Goal: Task Accomplishment & Management: Use online tool/utility

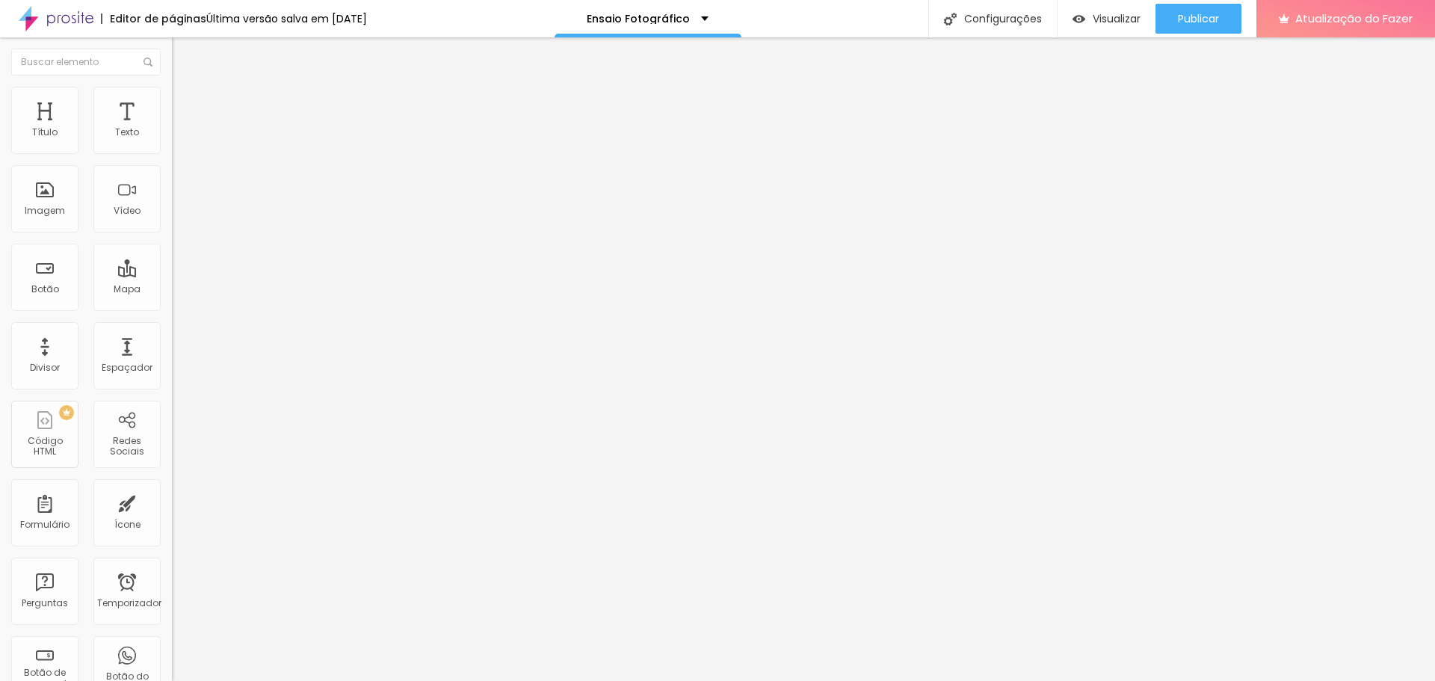
click at [172, 92] on li "Avançado" at bounding box center [258, 94] width 172 height 15
click at [172, 628] on div at bounding box center [258, 628] width 172 height 0
click at [172, 102] on img at bounding box center [178, 108] width 13 height 13
click at [172, 92] on li "Estilo" at bounding box center [258, 94] width 172 height 15
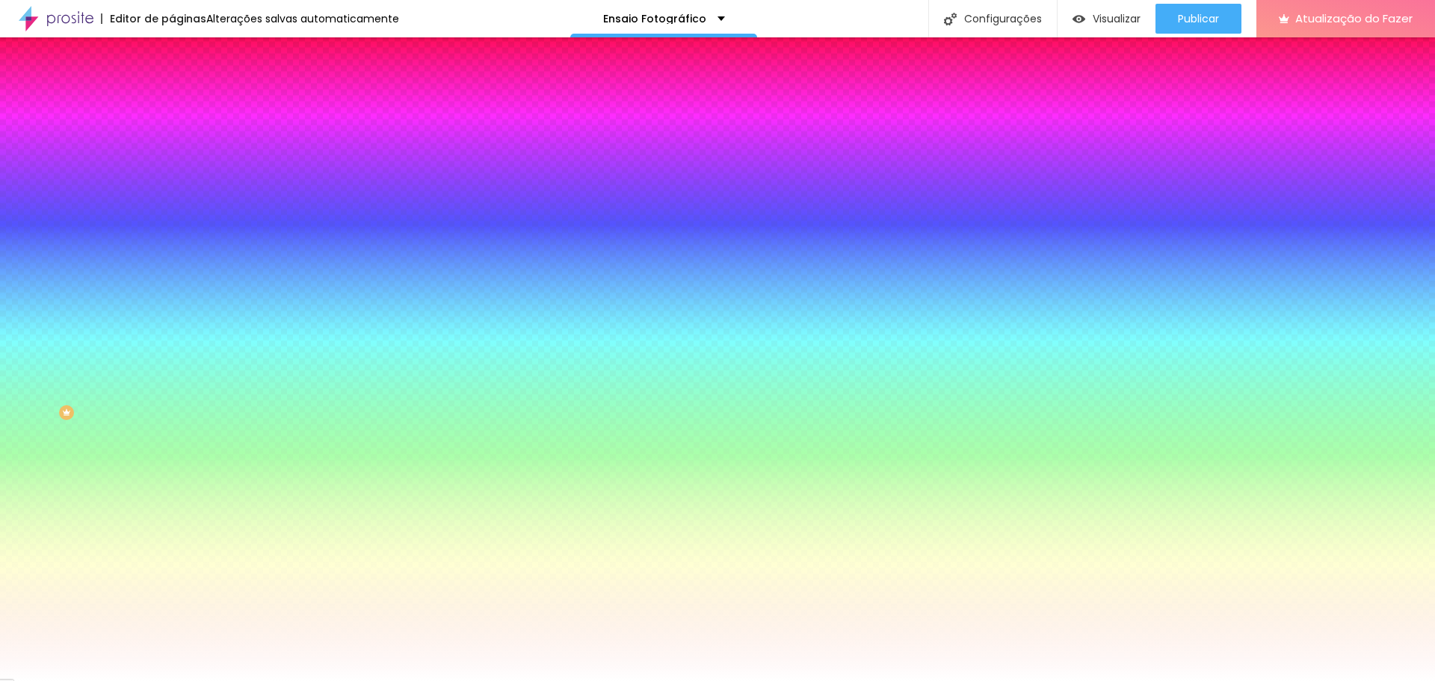
click at [172, 102] on img at bounding box center [178, 108] width 13 height 13
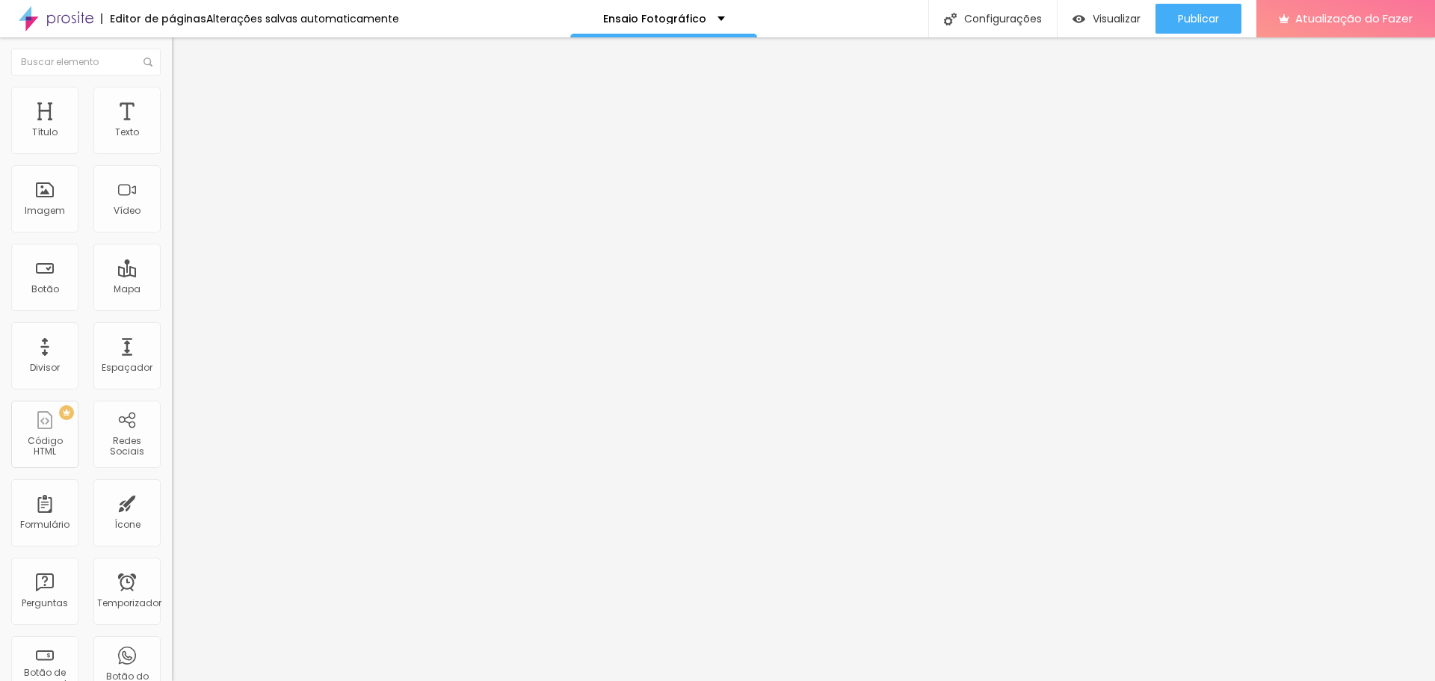
drag, startPoint x: 33, startPoint y: 427, endPoint x: 83, endPoint y: 428, distance: 50.1
click at [172, 659] on font "CSS Personalizado" at bounding box center [215, 665] width 87 height 13
click at [172, 670] on img at bounding box center [177, 675] width 10 height 10
click at [172, 591] on input "text" at bounding box center [261, 598] width 179 height 15
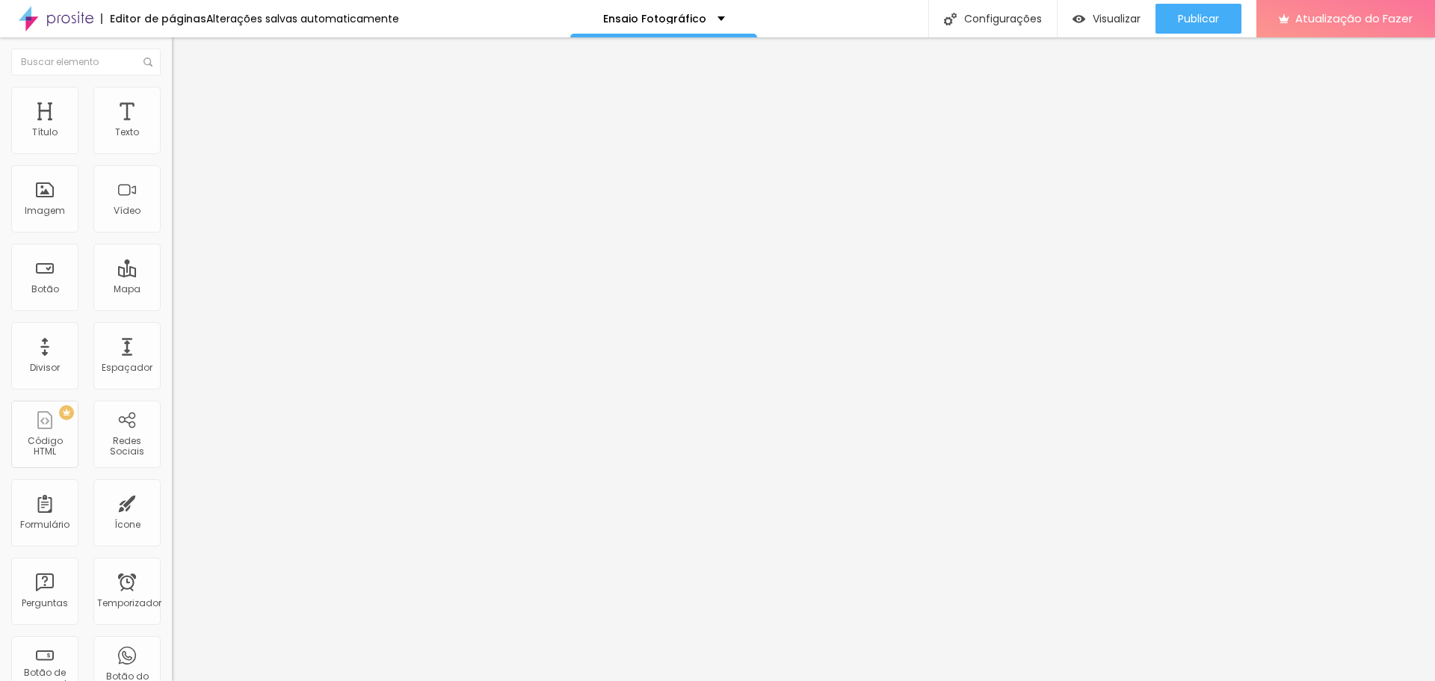
click at [172, 549] on input "text" at bounding box center [261, 556] width 179 height 15
click at [1191, 14] on font "Publicar" at bounding box center [1198, 18] width 41 height 15
click at [1209, 19] on font "Publicar" at bounding box center [1198, 18] width 41 height 15
click at [1132, 108] on font "Visualizar página" at bounding box center [1133, 115] width 84 height 14
click at [1194, 15] on font "Publicar" at bounding box center [1198, 18] width 41 height 15
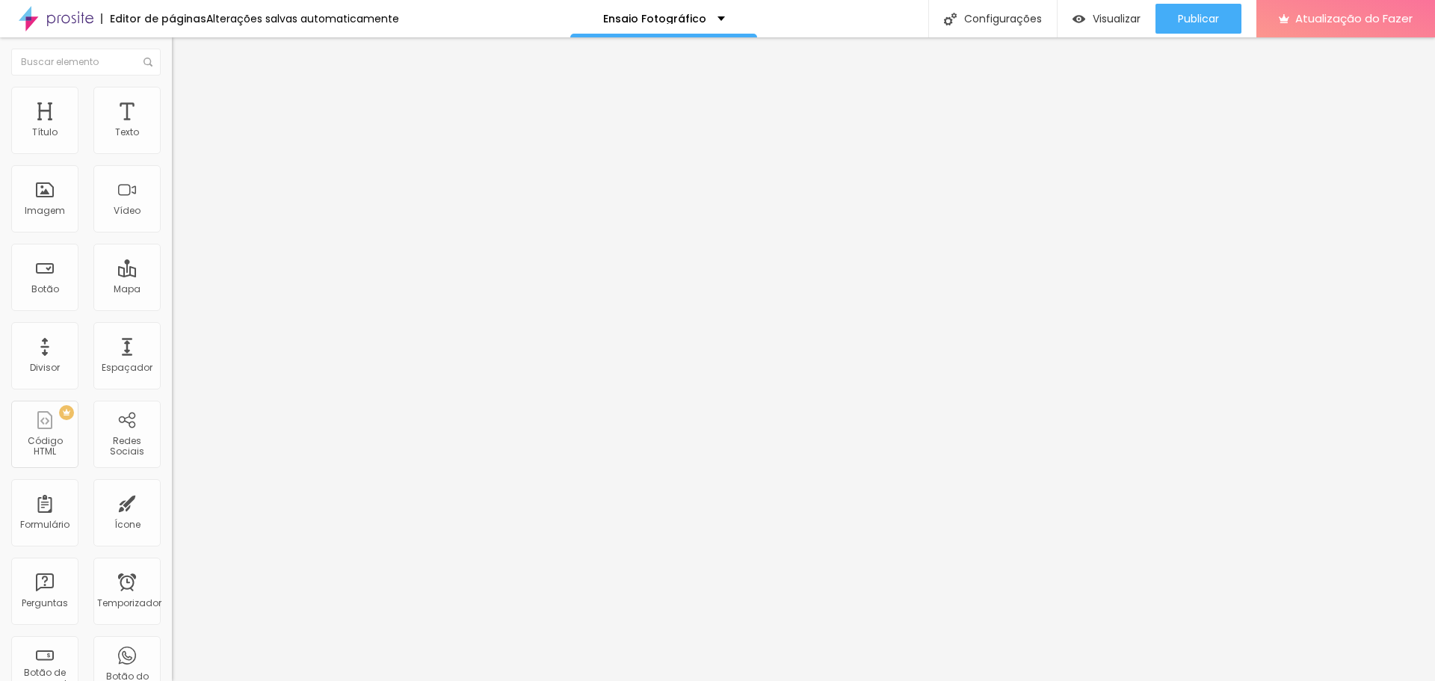
type input "15"
type input "16"
type input "17"
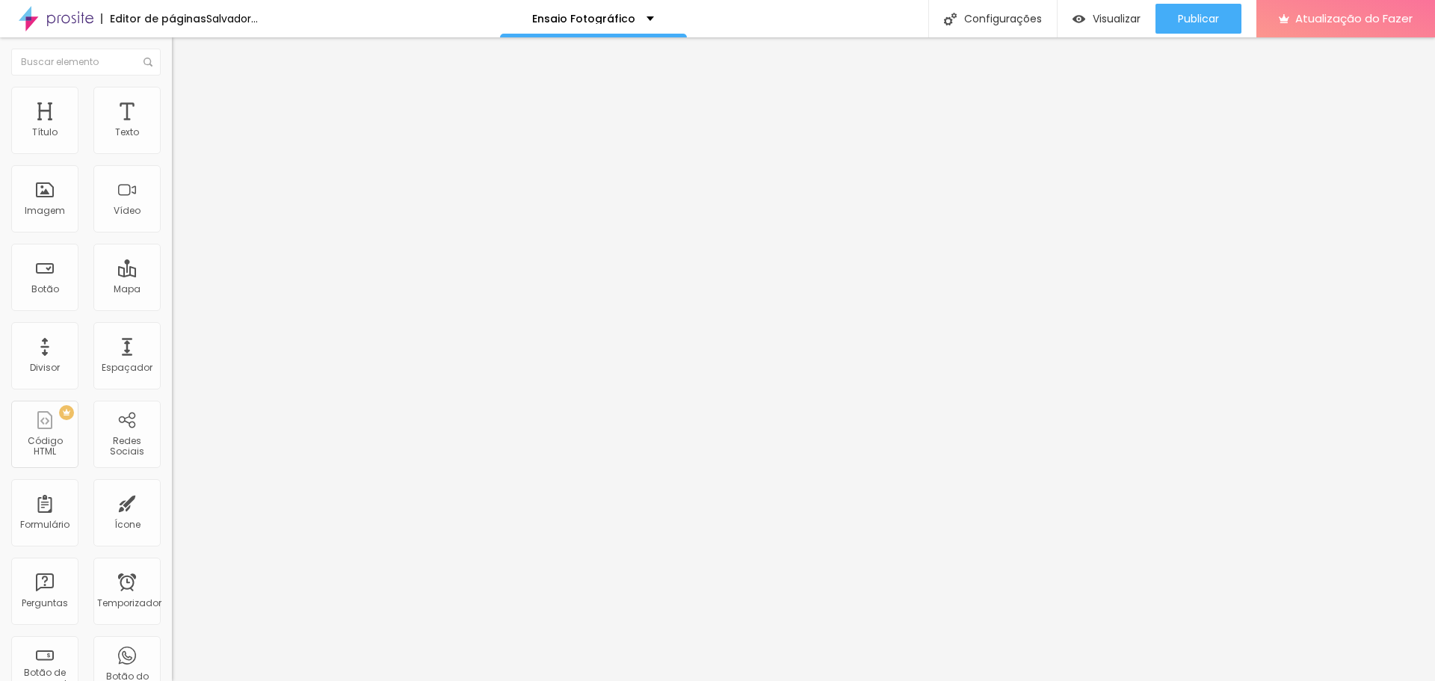
type input "17"
type input "18"
type input "19"
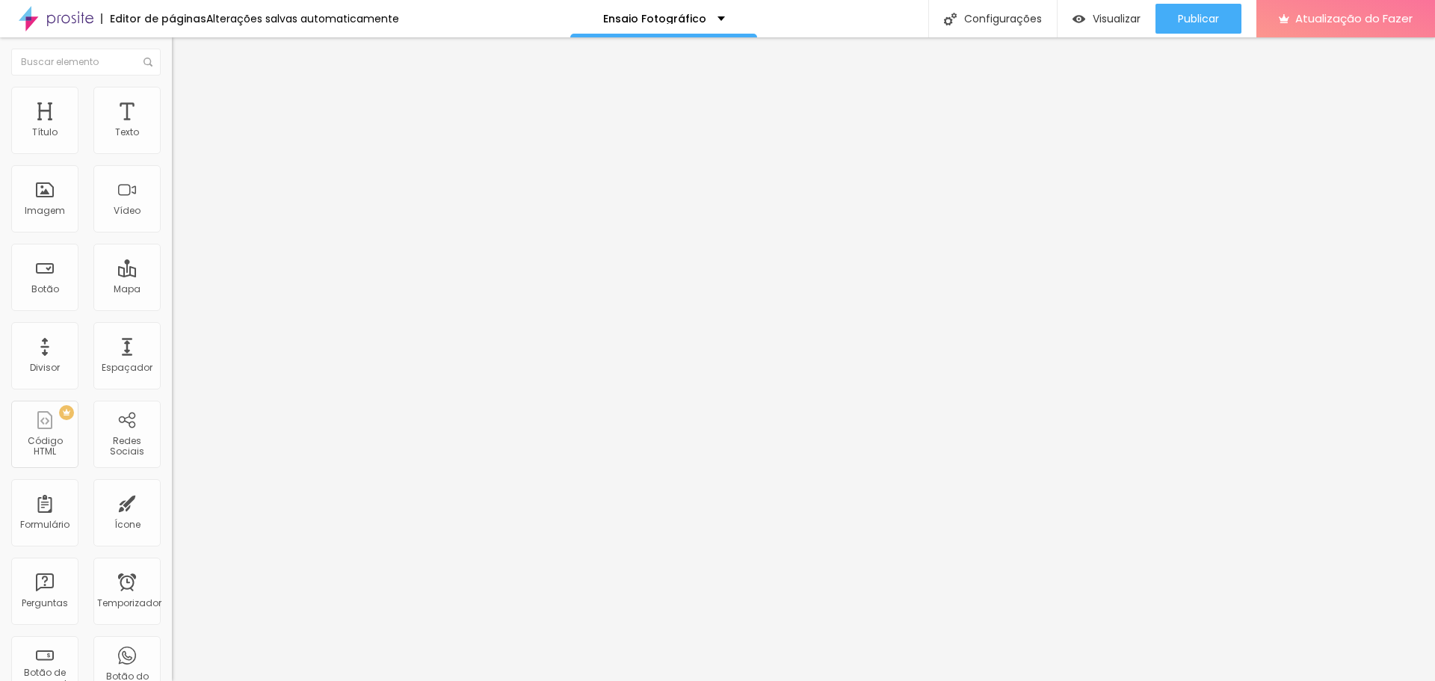
type input "20"
type input "19"
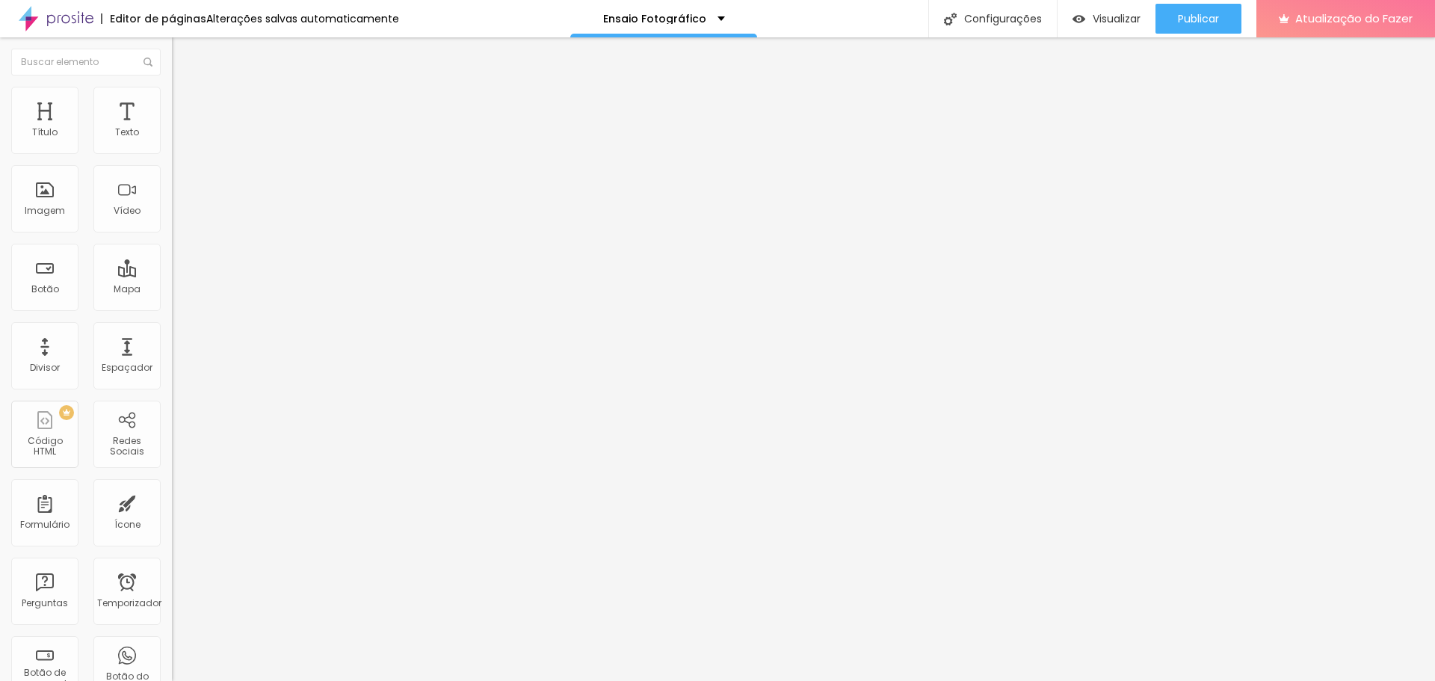
click at [172, 358] on input "range" at bounding box center [220, 364] width 96 height 12
type input "16"
type input "17"
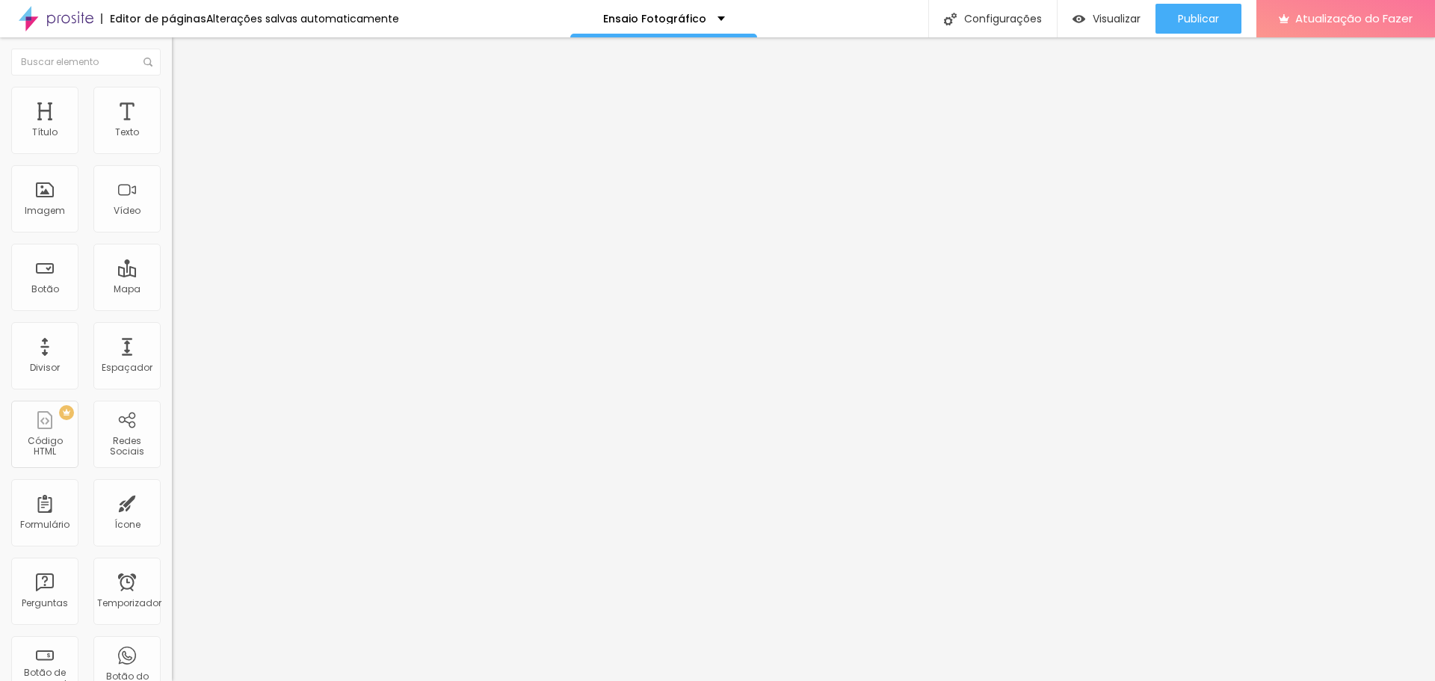
type input "18"
type input "19"
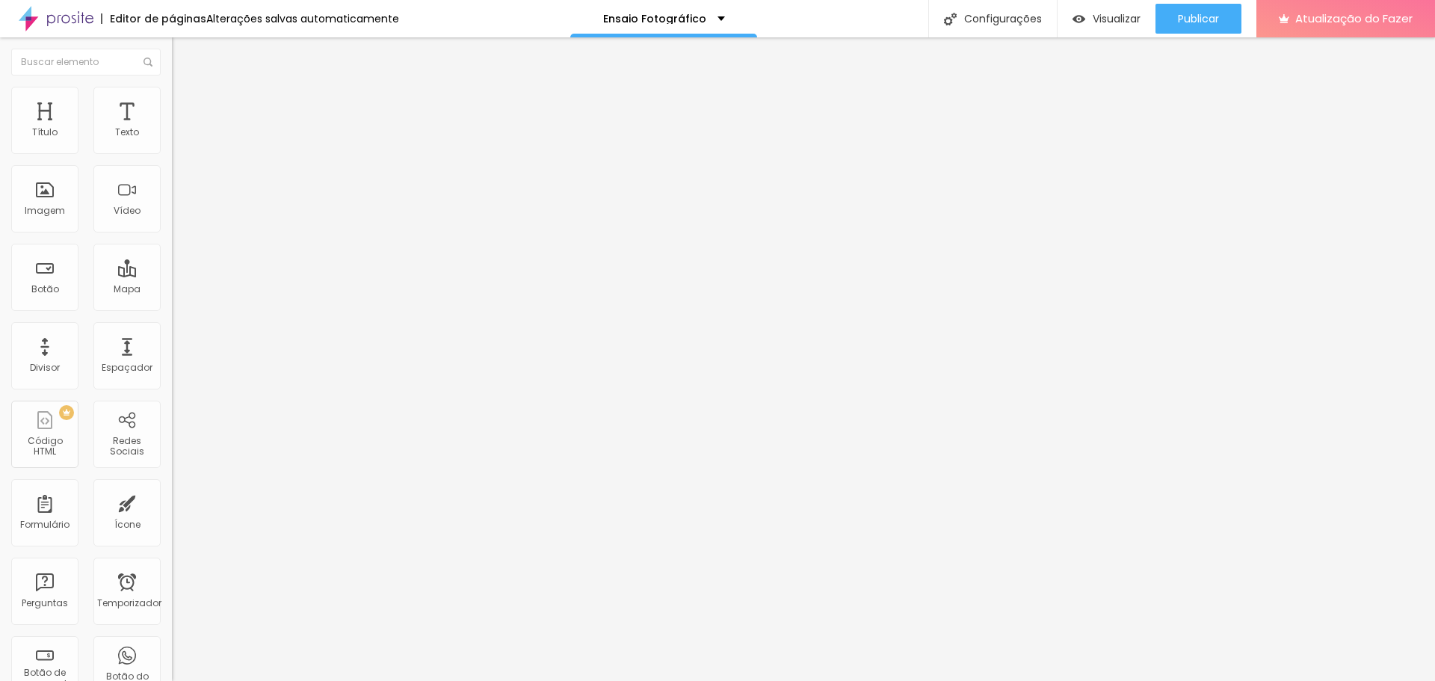
click at [172, 357] on input "range" at bounding box center [220, 363] width 96 height 12
type input "18"
type input "19"
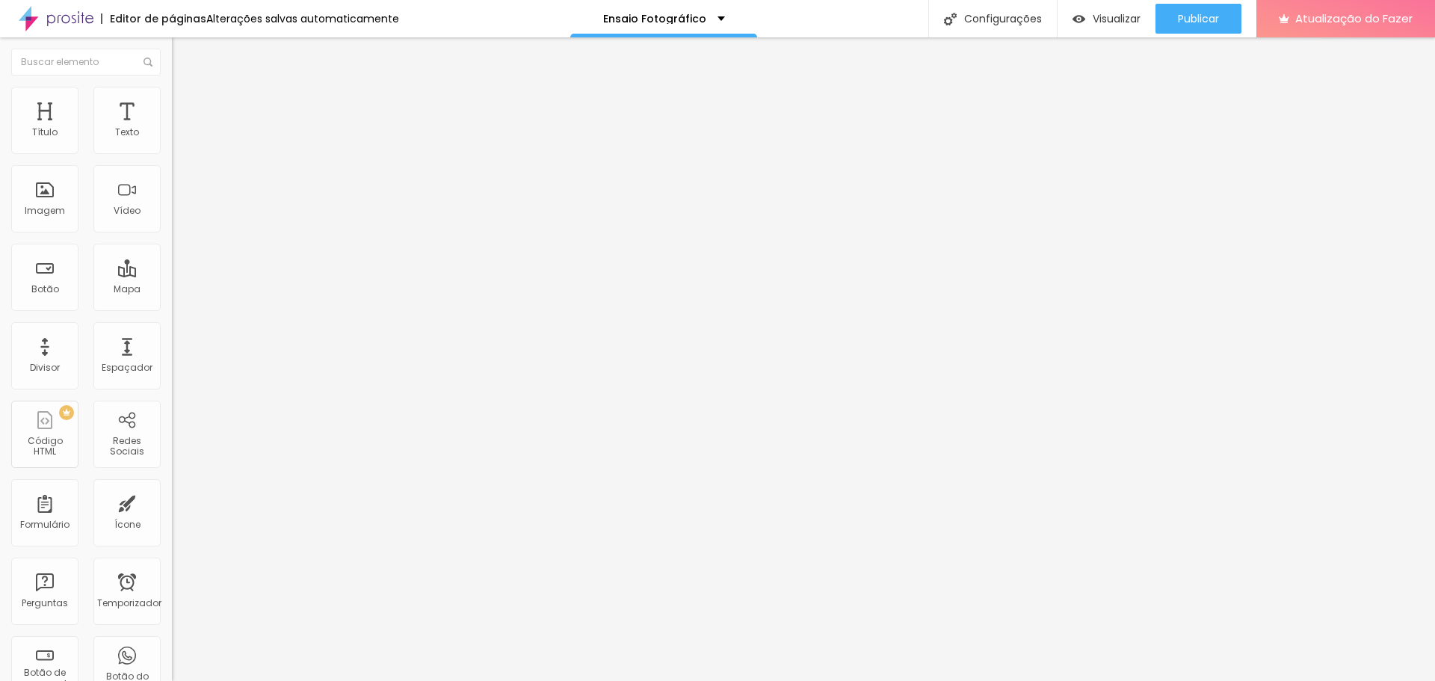
type input "19"
click at [172, 357] on input "range" at bounding box center [220, 363] width 96 height 12
click at [1215, 16] on font "Publicar" at bounding box center [1198, 18] width 41 height 15
click at [1193, 10] on div "Publicar" at bounding box center [1198, 19] width 41 height 30
click at [1194, 20] on font "Publicar" at bounding box center [1198, 18] width 41 height 15
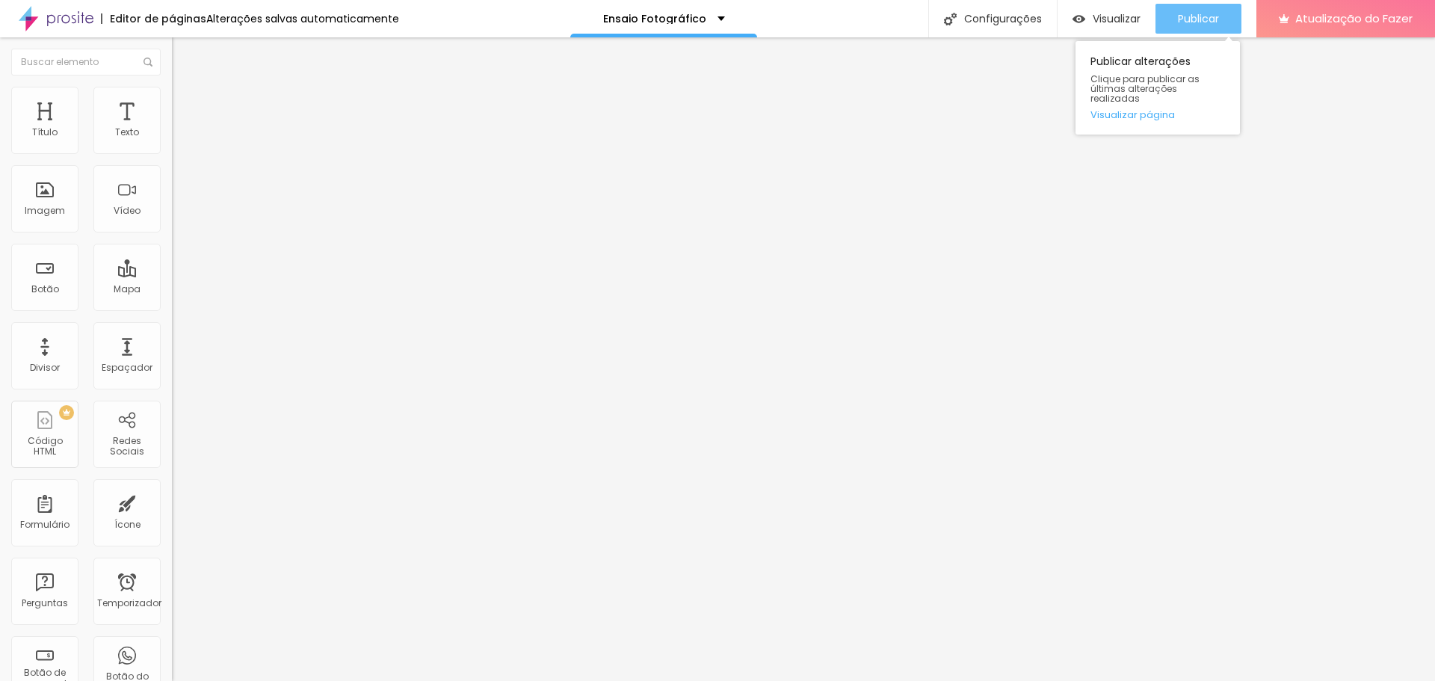
click at [1215, 9] on div "Publicar" at bounding box center [1198, 19] width 41 height 30
click at [185, 103] on font "Avançado" at bounding box center [209, 96] width 49 height 13
click at [172, 85] on img at bounding box center [178, 78] width 13 height 13
click at [178, 139] on icon "button" at bounding box center [182, 134] width 9 height 9
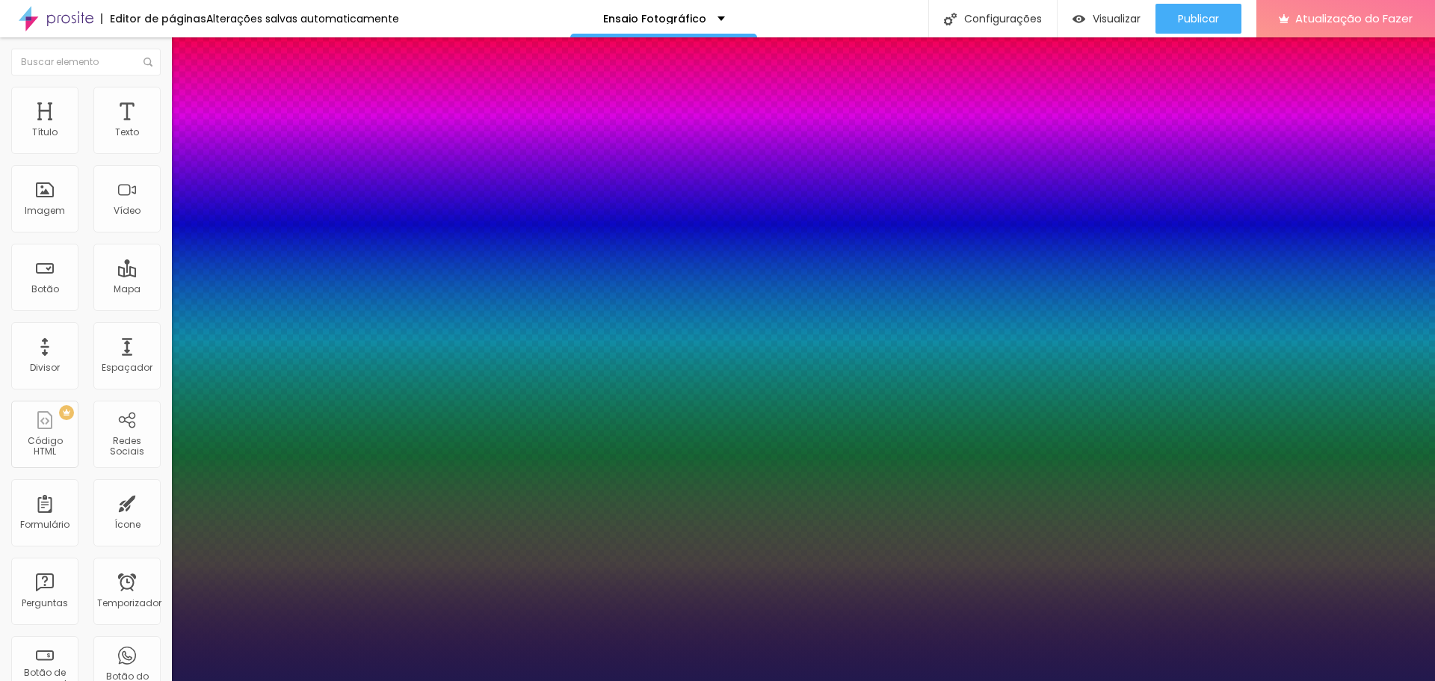
type input "1"
type input "30"
type input "1"
type input "29"
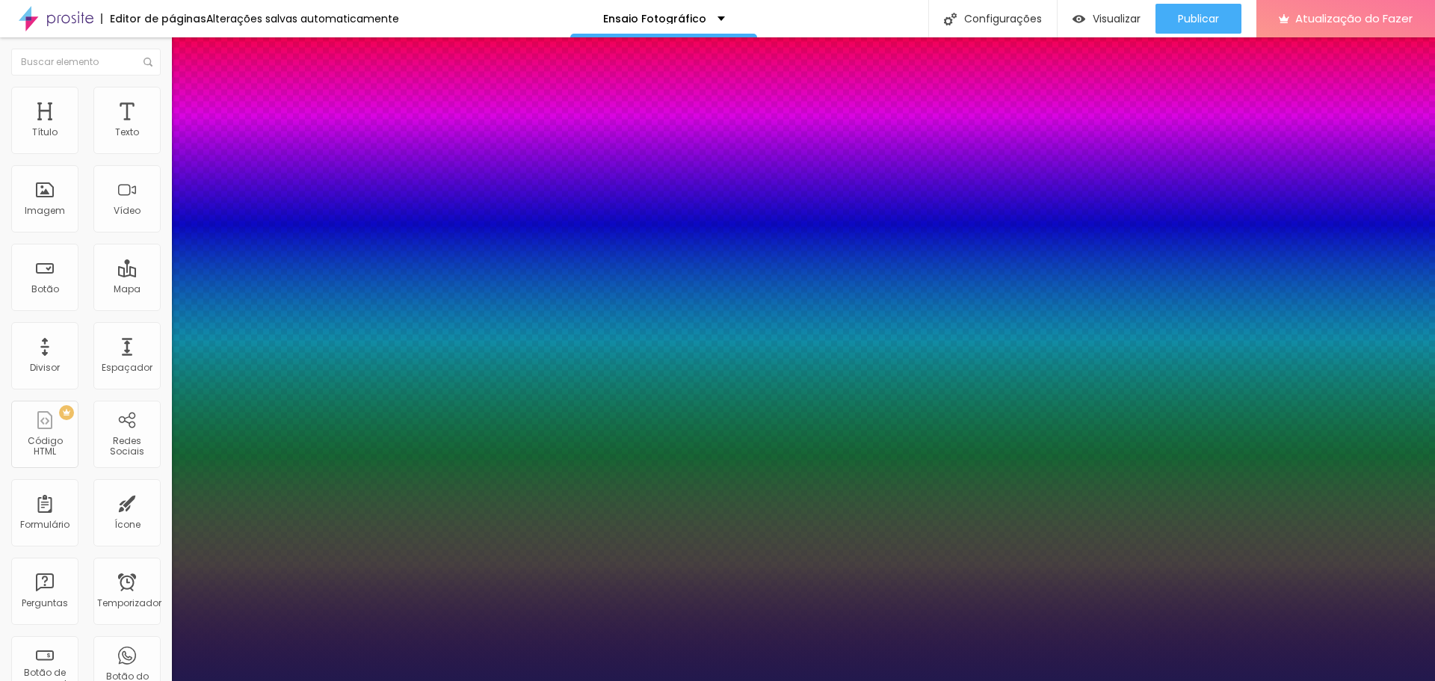
type input "29"
type input "1"
type input "28"
type input "1"
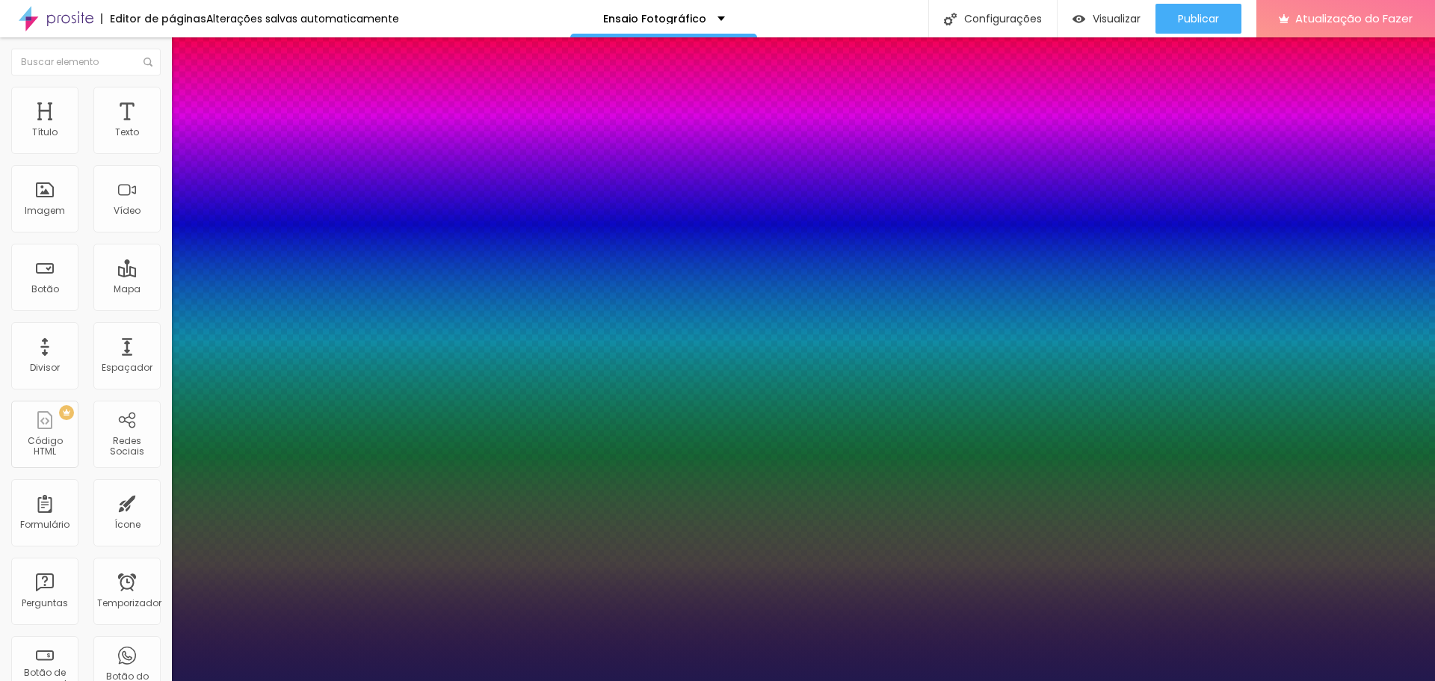
type input "27"
type input "1"
type input "26"
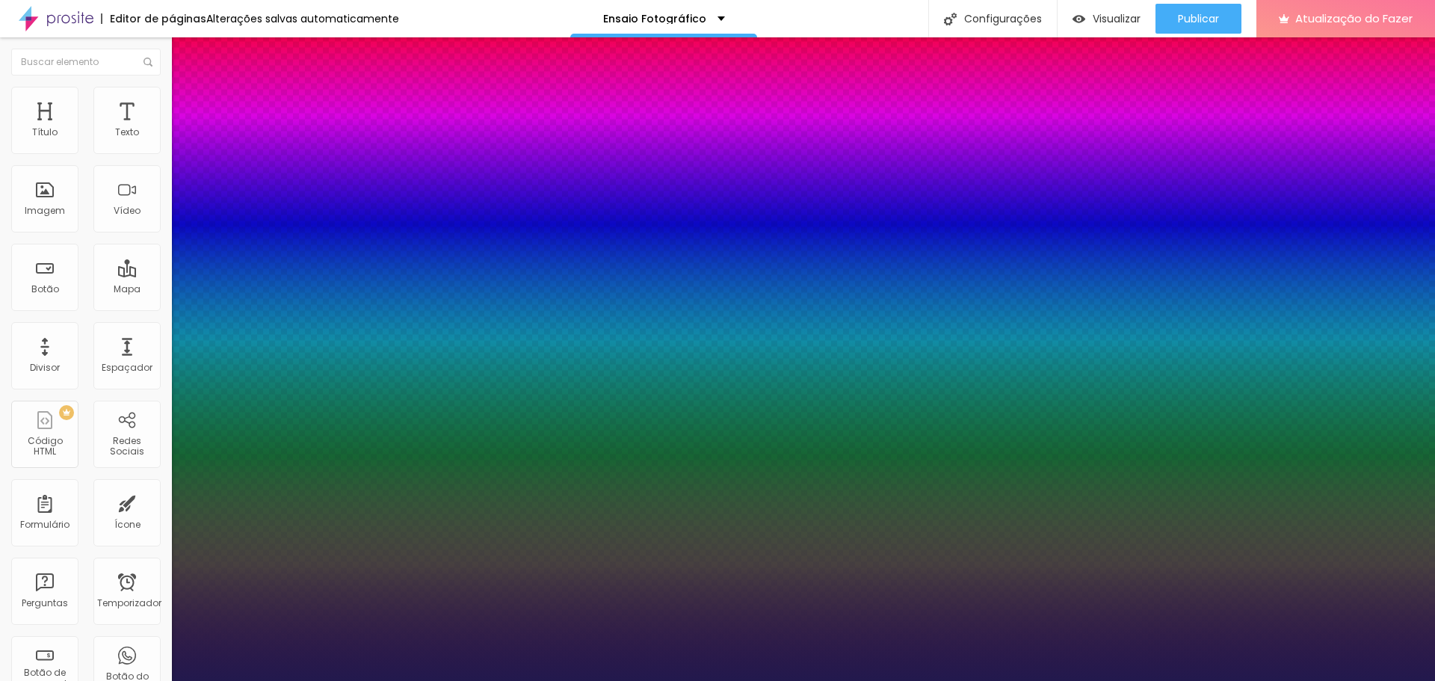
type input "1"
type input "25"
type input "1"
type input "24"
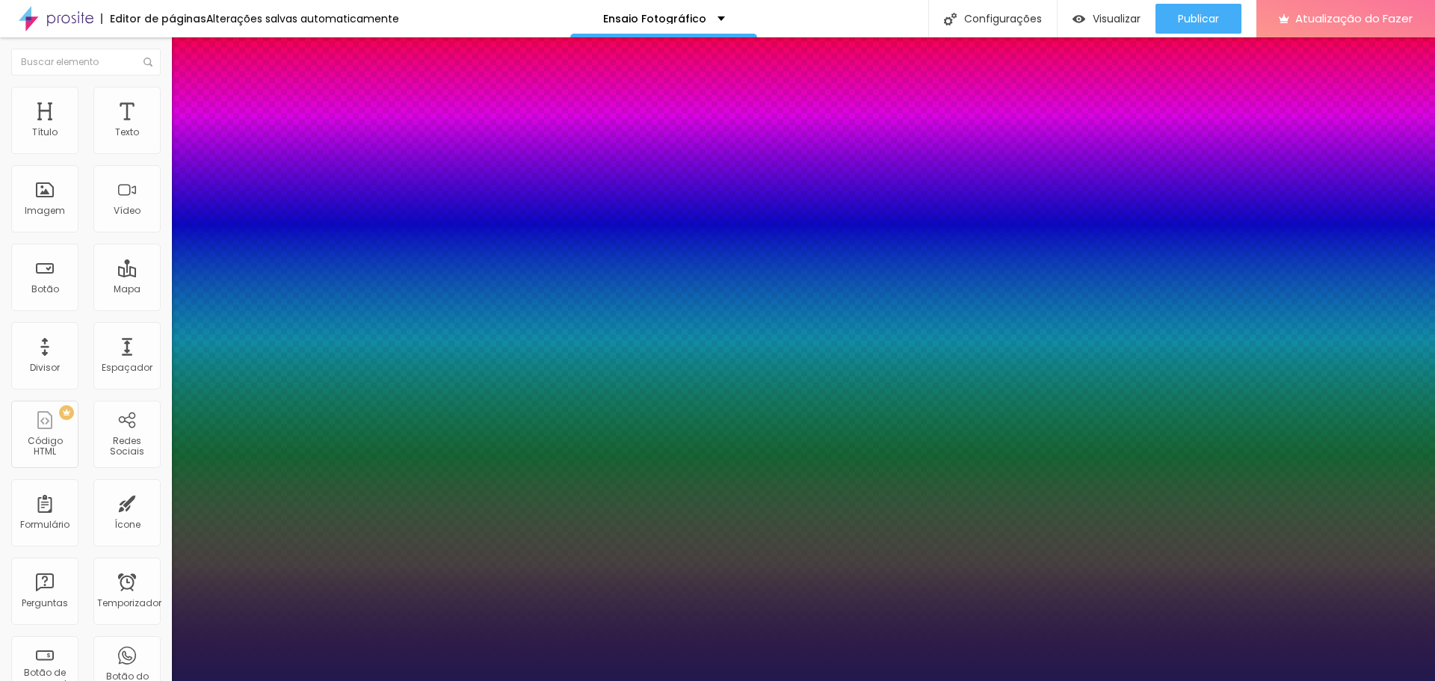
type input "24"
type input "1"
drag, startPoint x: 219, startPoint y: 256, endPoint x: 211, endPoint y: 255, distance: 8.3
type input "24"
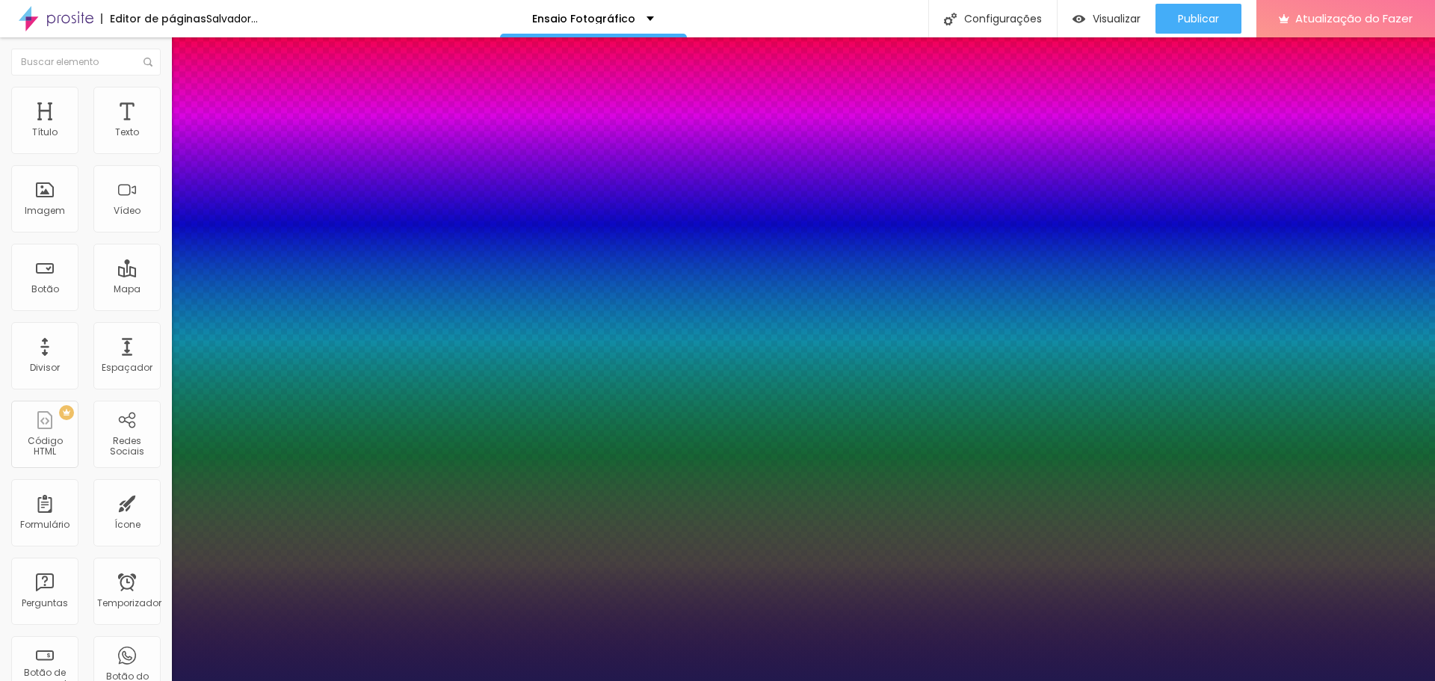
type input "1"
click at [1183, 680] on div at bounding box center [717, 681] width 1435 height 0
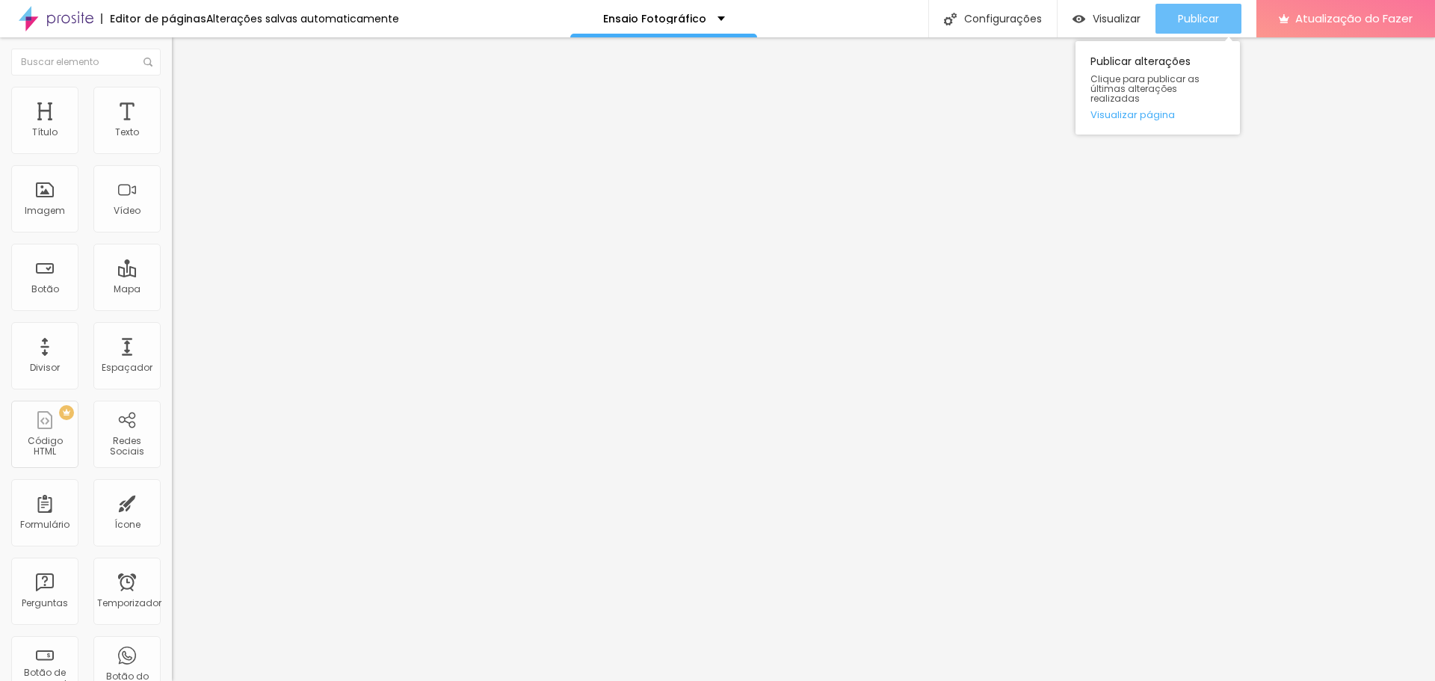
click at [1183, 21] on font "Publicar" at bounding box center [1198, 18] width 41 height 15
click at [1184, 22] on font "Publicar" at bounding box center [1198, 18] width 41 height 15
